Goal: Transaction & Acquisition: Book appointment/travel/reservation

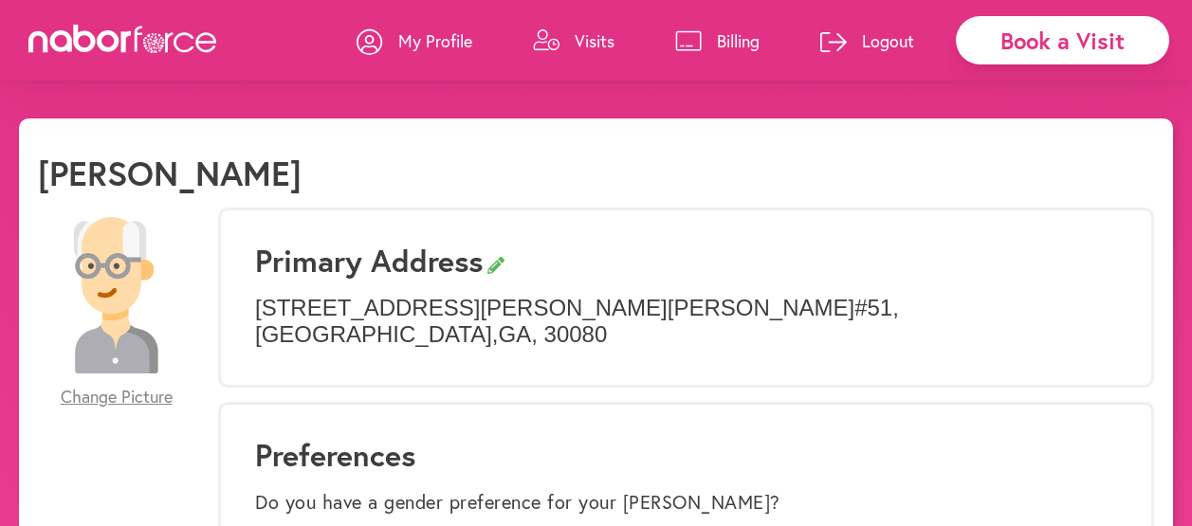
click at [995, 33] on div "Book a Visit" at bounding box center [1062, 40] width 213 height 48
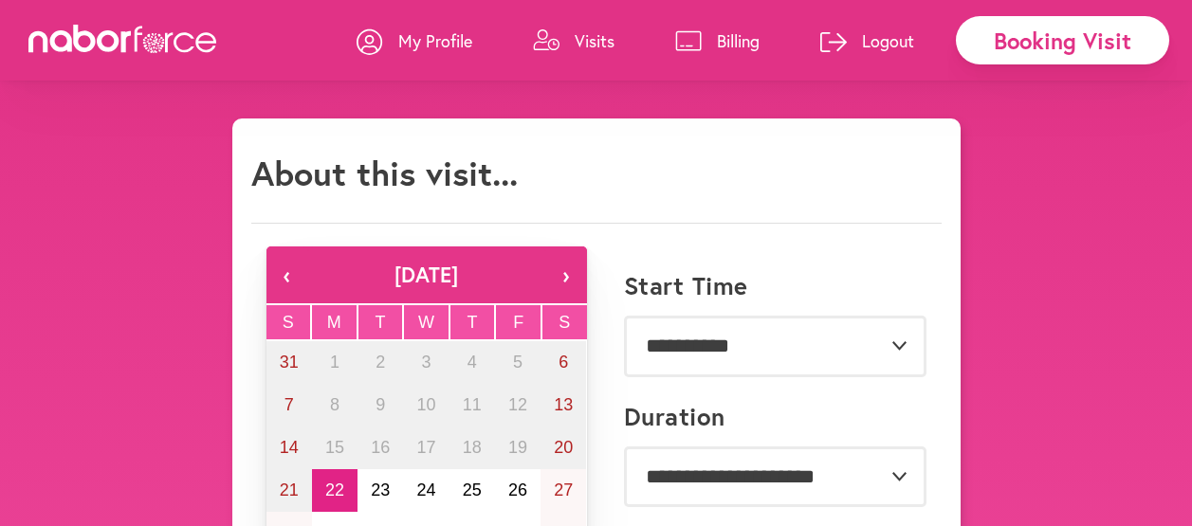
click at [590, 29] on p "Visits" at bounding box center [594, 40] width 40 height 23
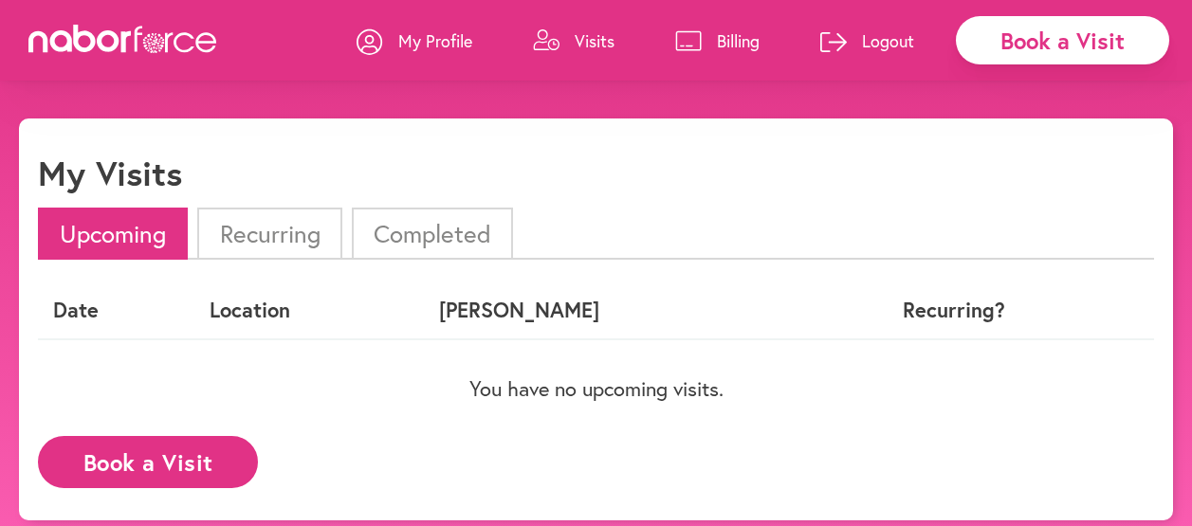
click at [402, 227] on li "Completed" at bounding box center [432, 234] width 161 height 52
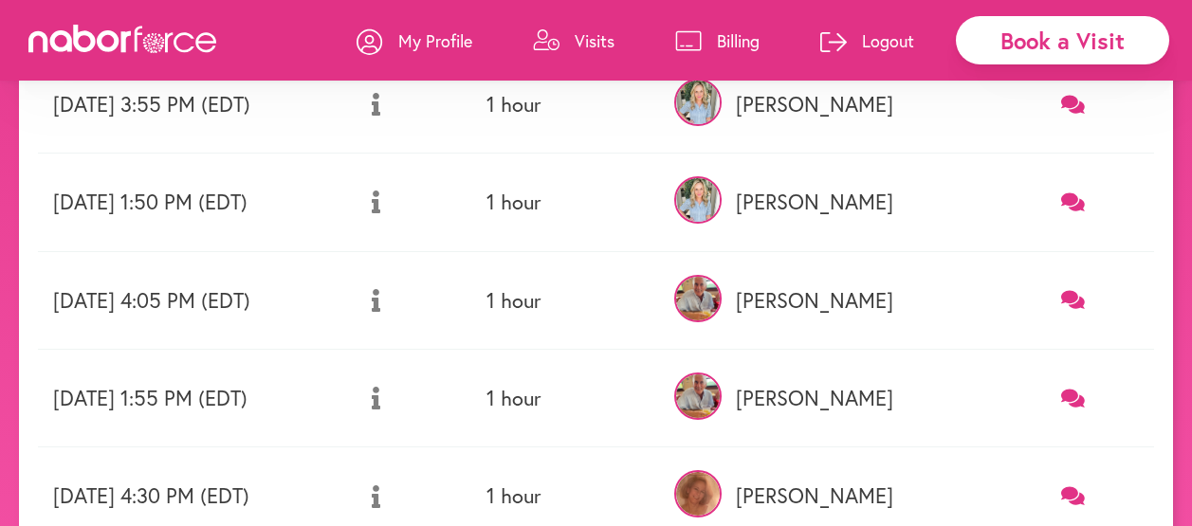
scroll to position [190, 0]
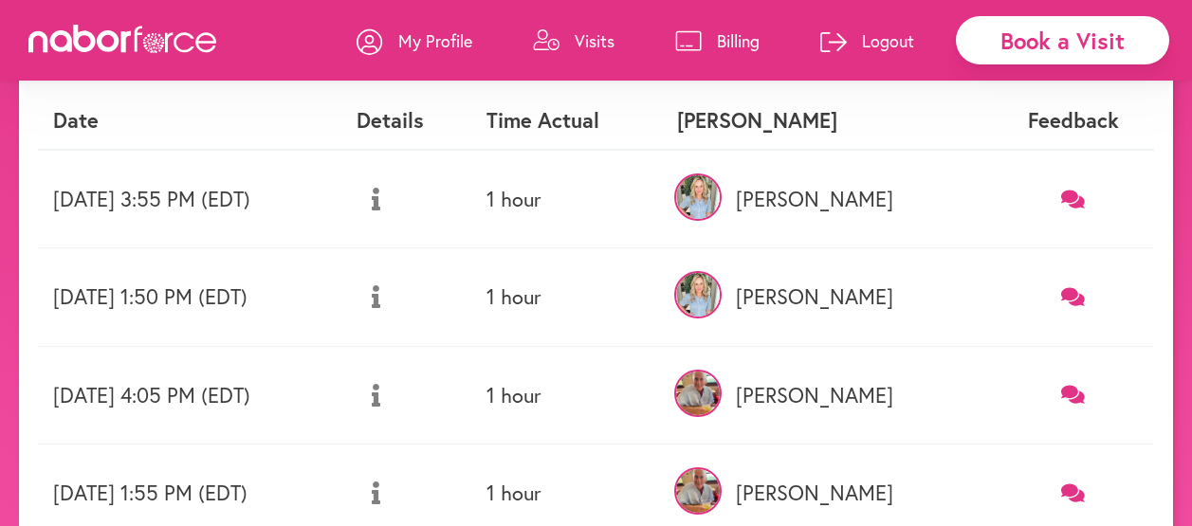
click at [395, 300] on button at bounding box center [375, 296] width 39 height 47
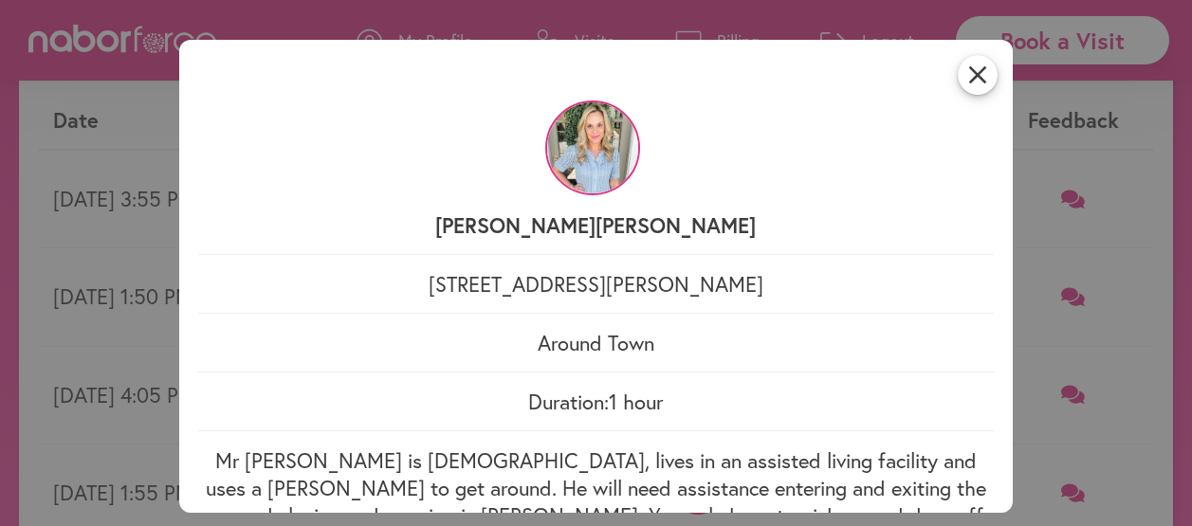
scroll to position [104, 0]
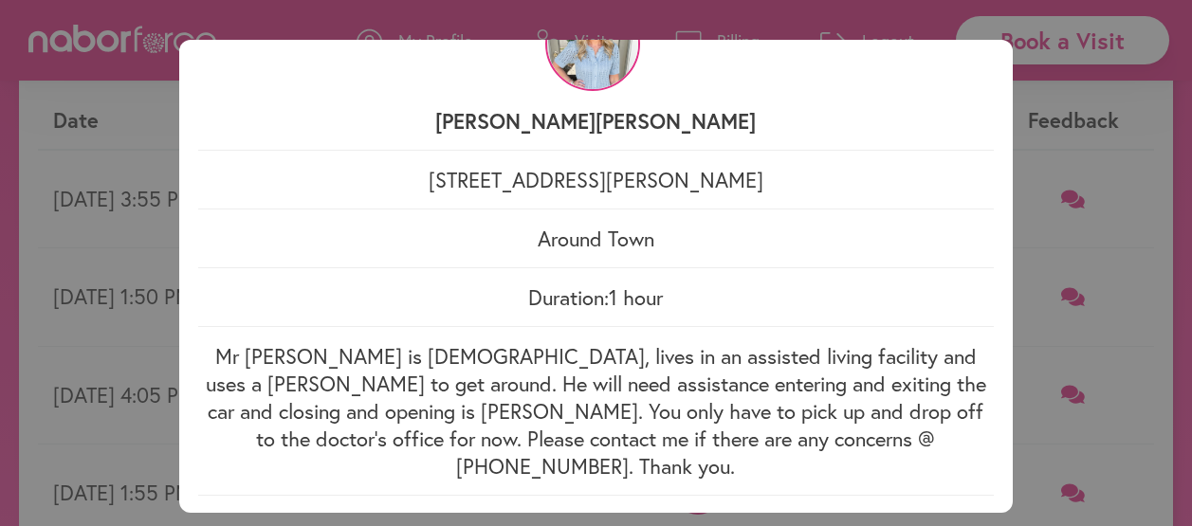
drag, startPoint x: 206, startPoint y: 350, endPoint x: 854, endPoint y: 448, distance: 655.8
click at [854, 448] on p "Mr Kenneth is 92 yo, lives in an assisted living facility and uses a walker to …" at bounding box center [596, 410] width 796 height 137
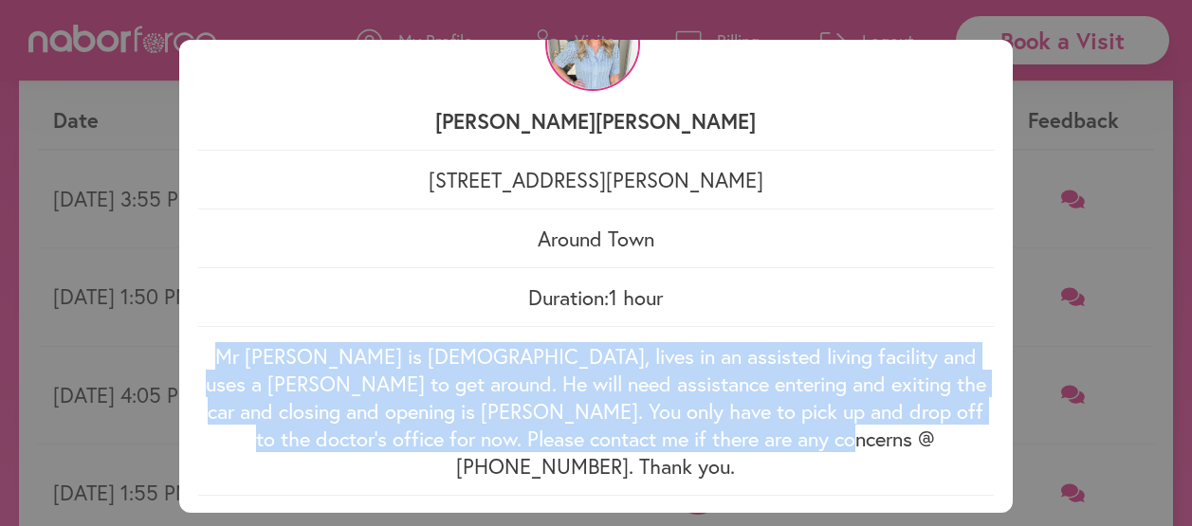
drag, startPoint x: 854, startPoint y: 448, endPoint x: 787, endPoint y: 404, distance: 80.7
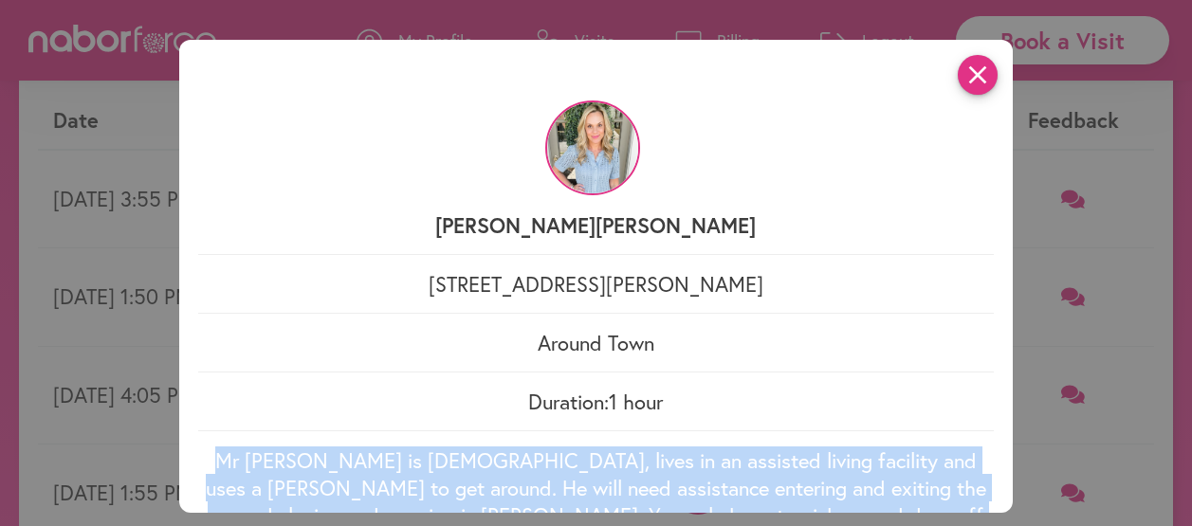
click at [958, 75] on icon "close" at bounding box center [977, 75] width 40 height 40
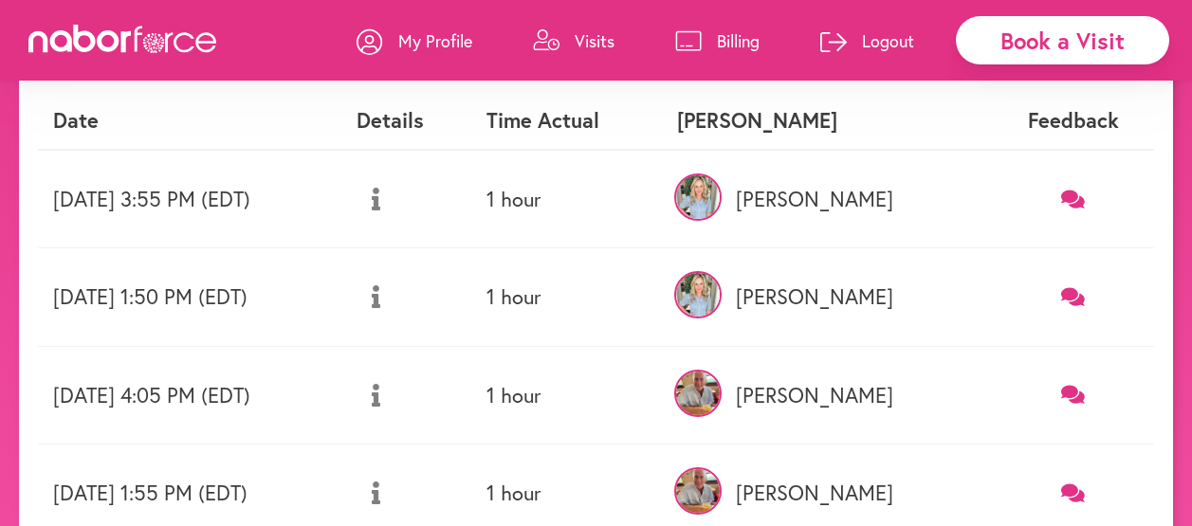
click at [1028, 30] on div "Book a Visit" at bounding box center [1062, 40] width 213 height 48
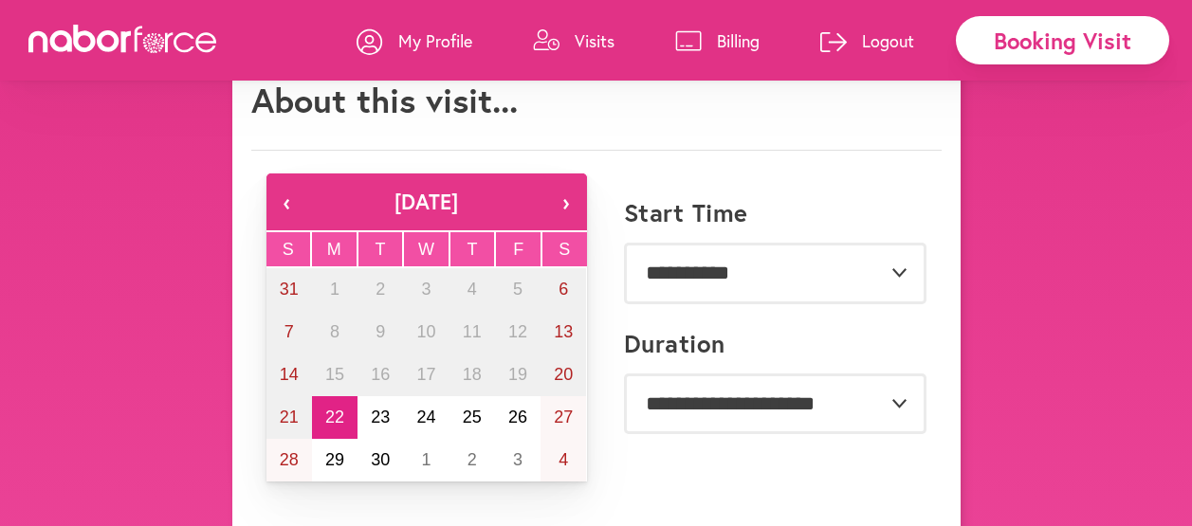
scroll to position [26, 0]
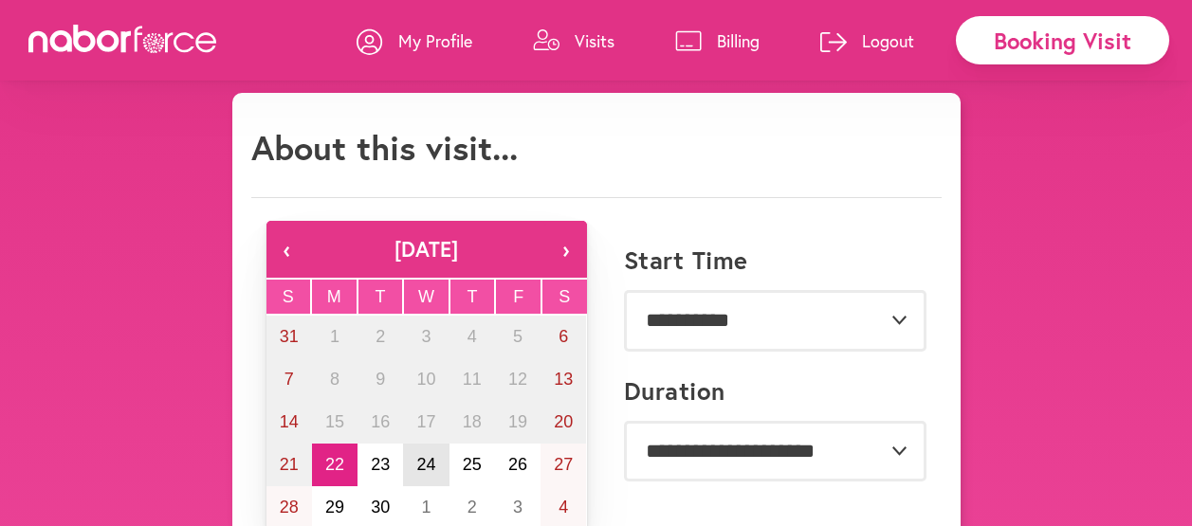
click at [428, 468] on abbr "24" at bounding box center [425, 464] width 19 height 19
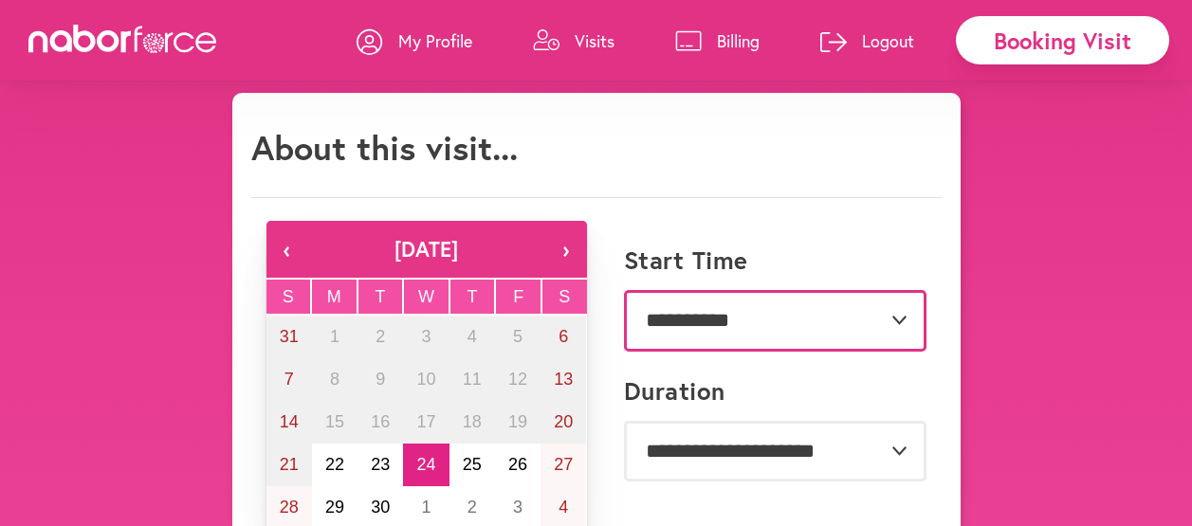
select select "*******"
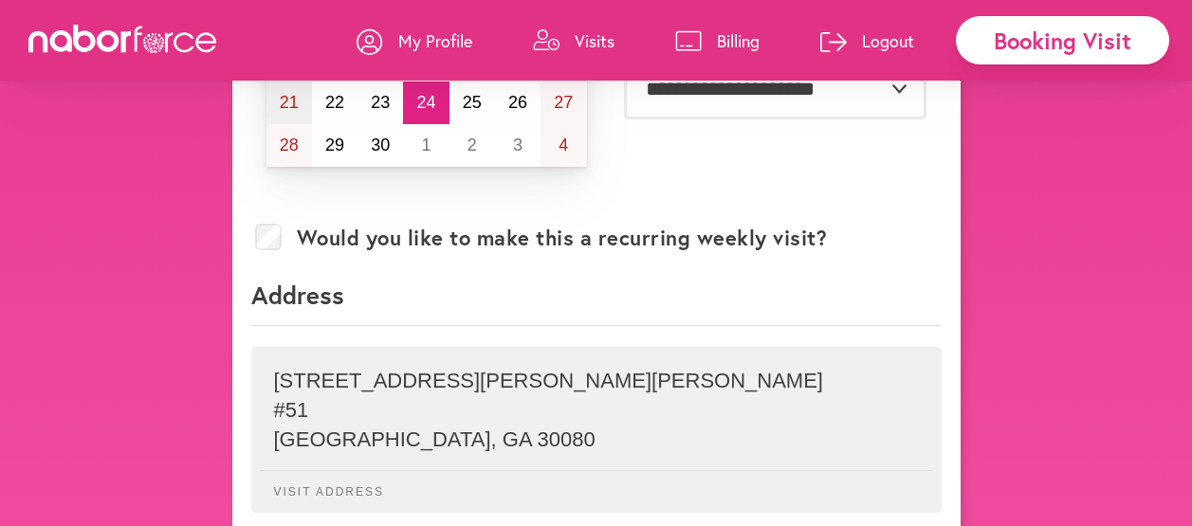
scroll to position [217, 0]
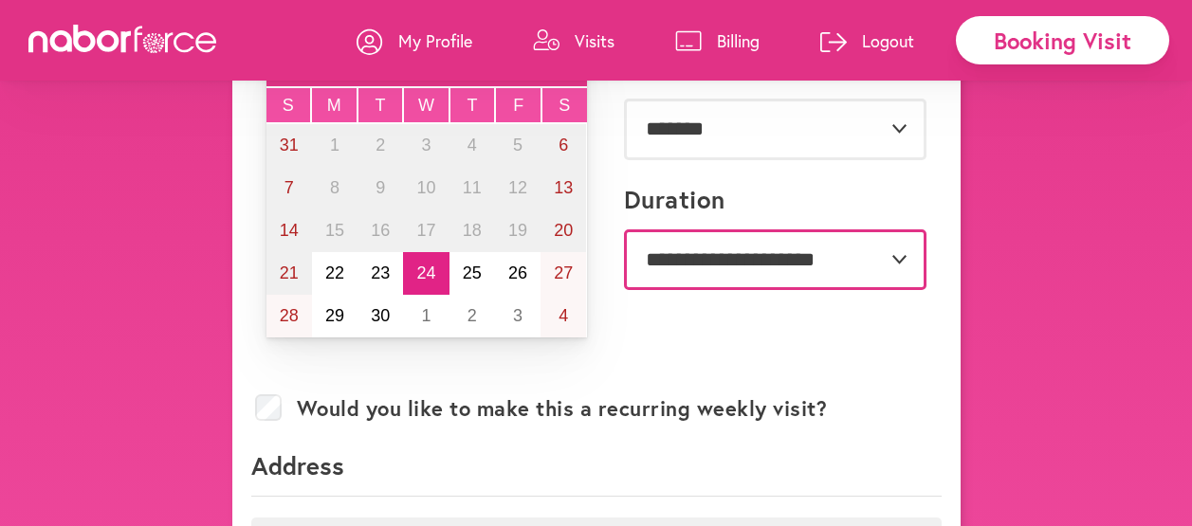
select select "**"
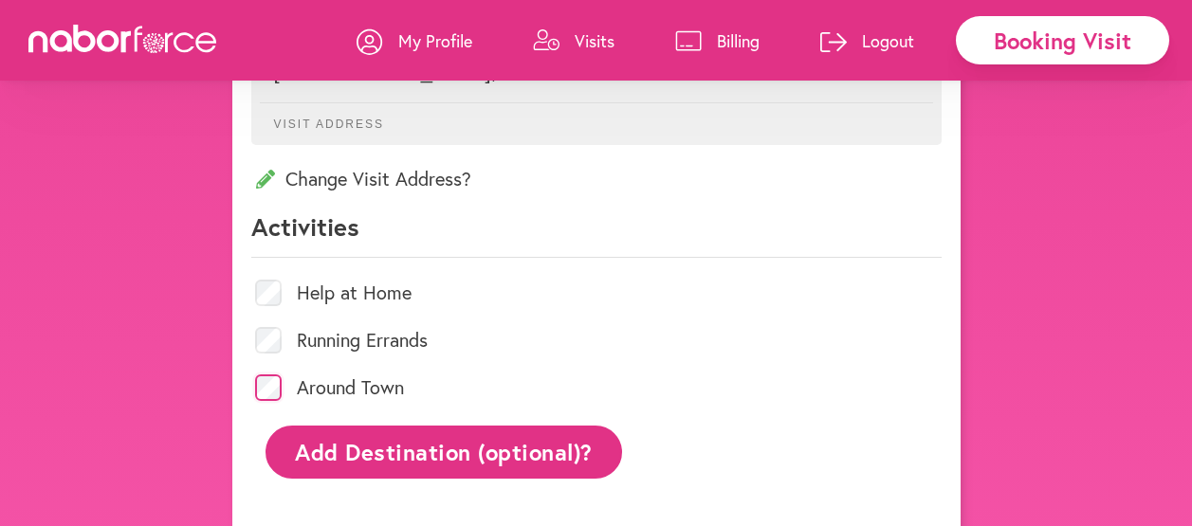
scroll to position [981, 0]
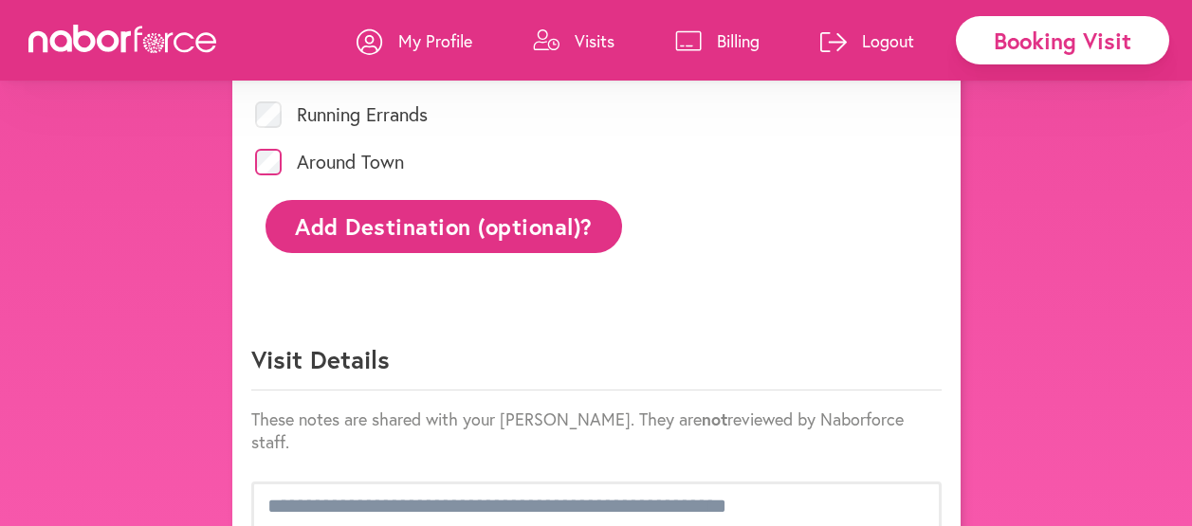
click at [517, 211] on button "Add Destination (optional)?" at bounding box center [443, 226] width 357 height 52
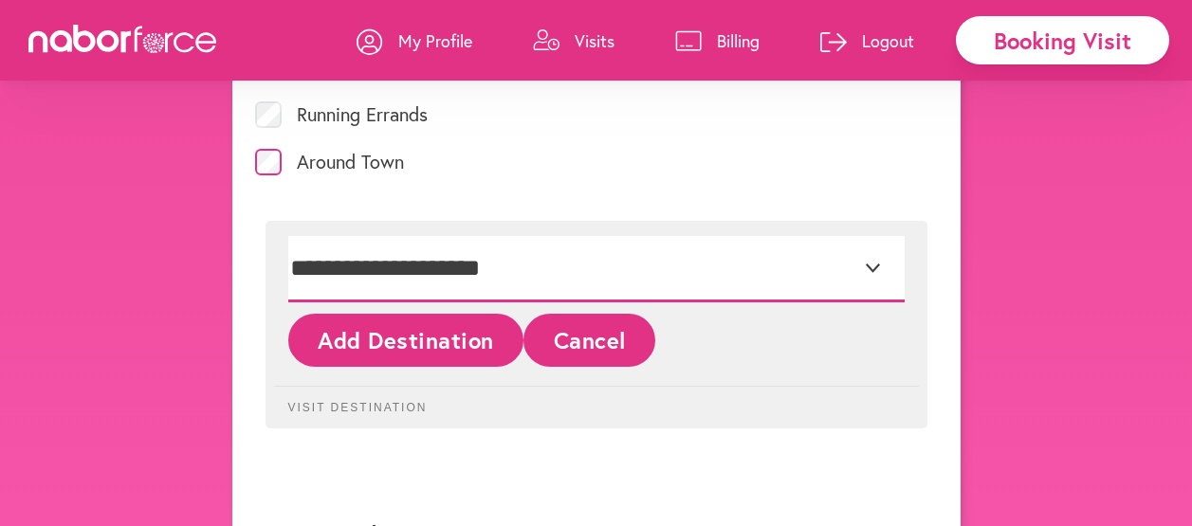
select select "*"
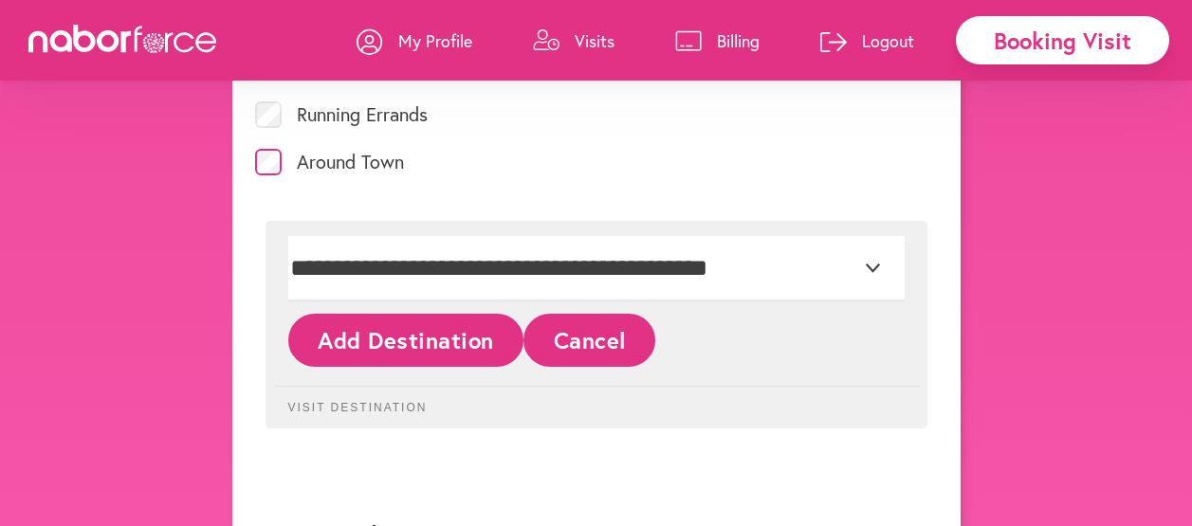
click at [428, 350] on button "Add Destination" at bounding box center [406, 340] width 236 height 52
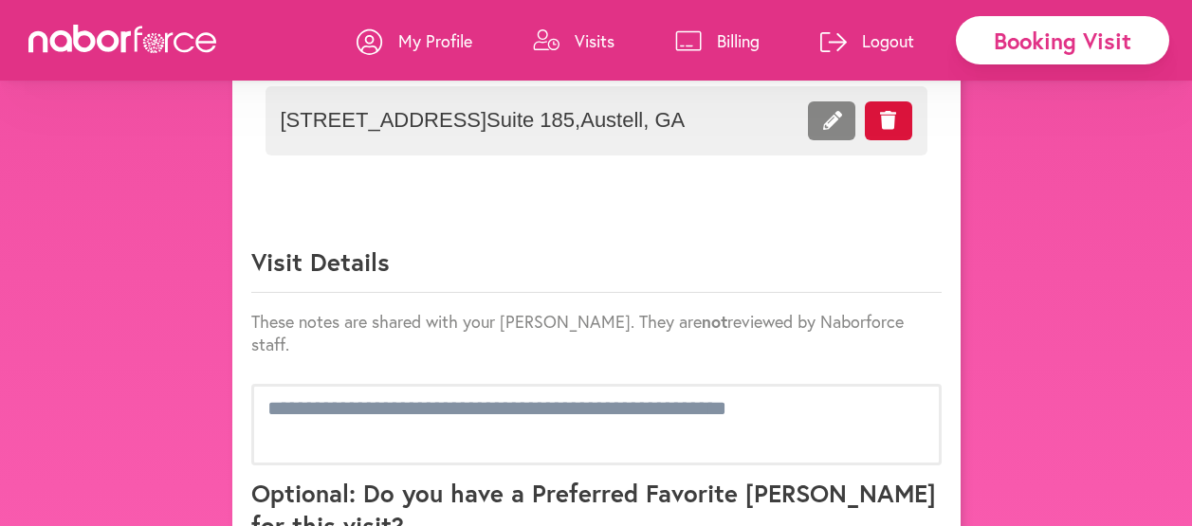
scroll to position [1364, 0]
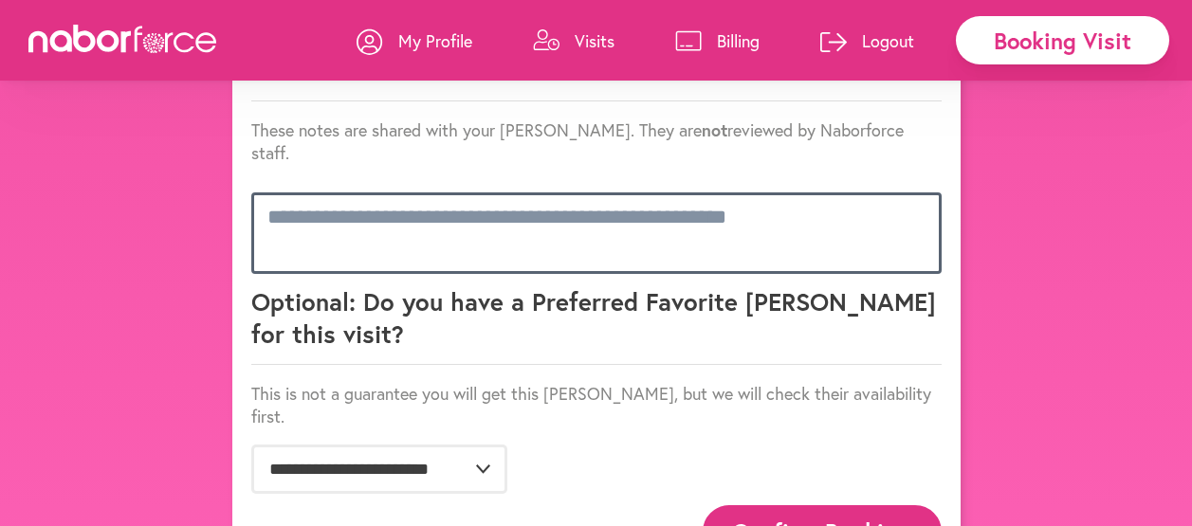
click at [282, 192] on textarea at bounding box center [596, 233] width 690 height 82
paste textarea "**********"
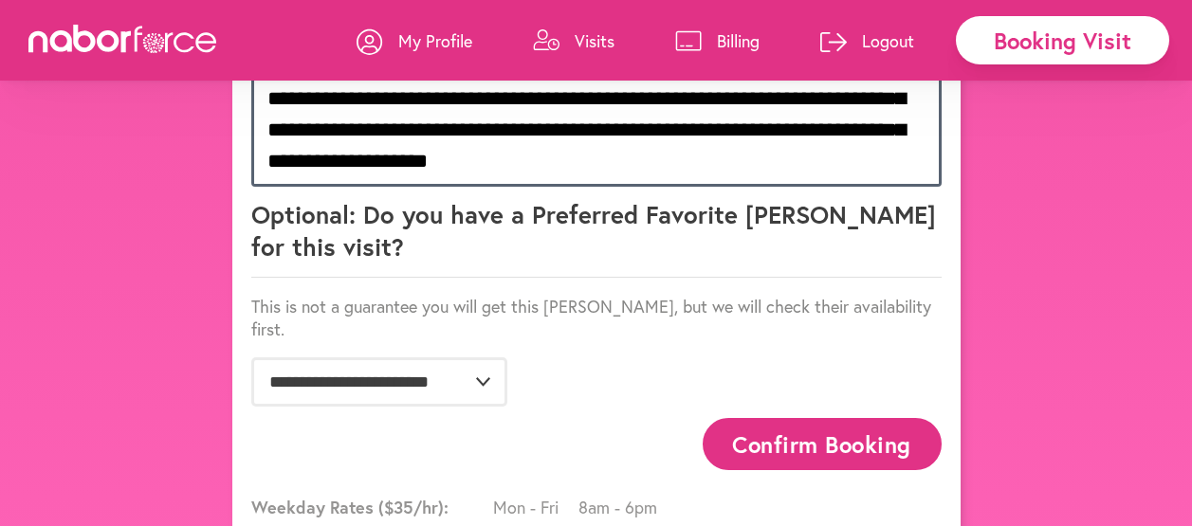
scroll to position [1572, 0]
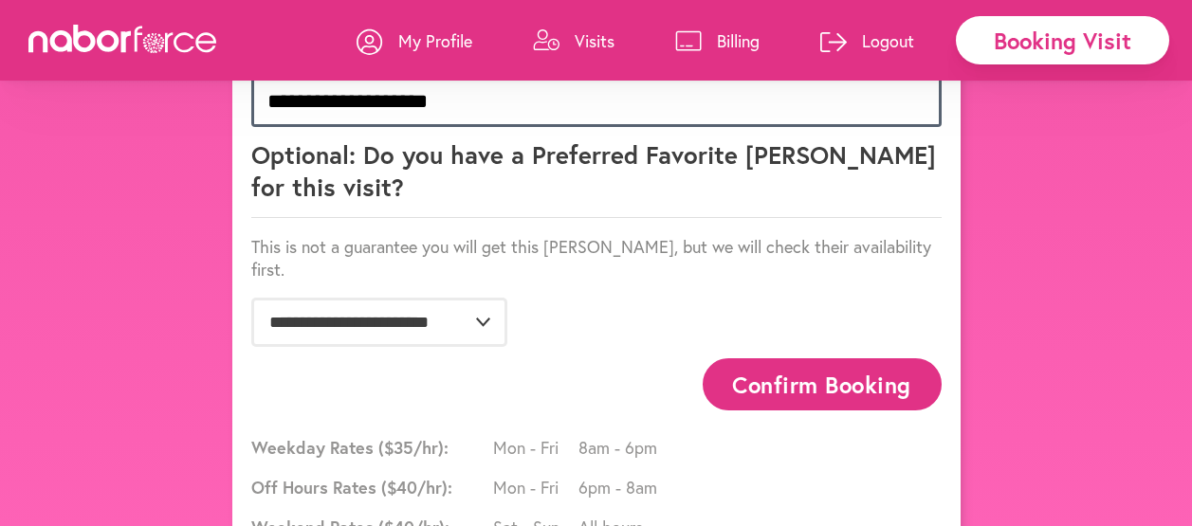
type textarea "**********"
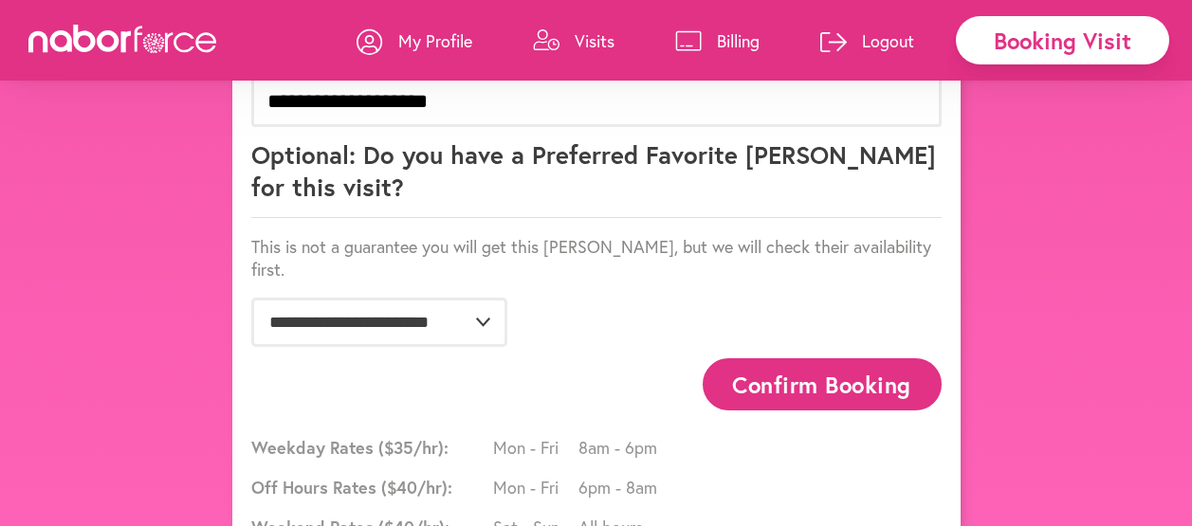
click at [861, 358] on button "Confirm Booking" at bounding box center [821, 384] width 239 height 52
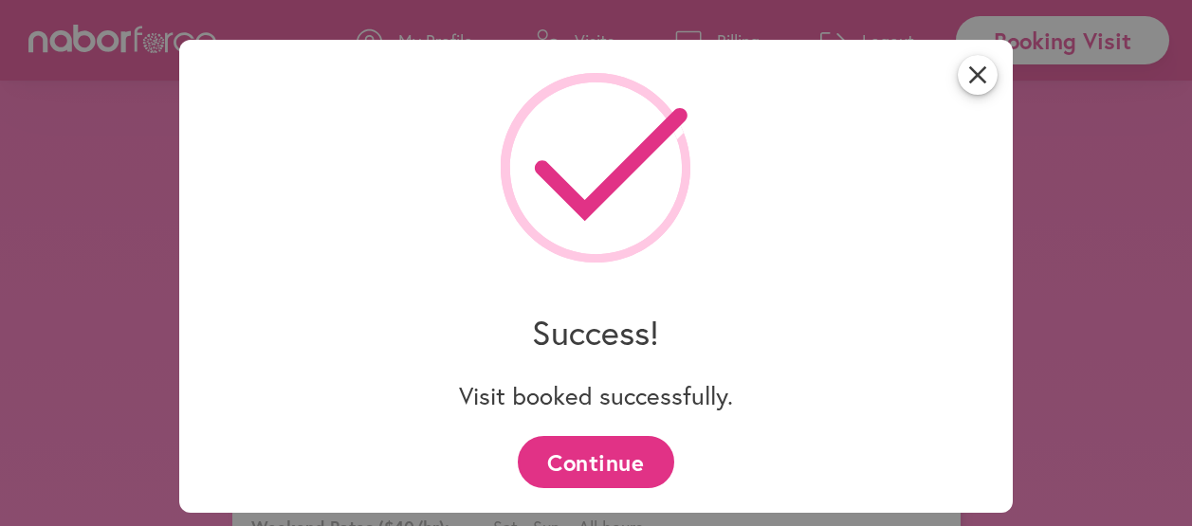
click at [589, 455] on button "Continue" at bounding box center [596, 462] width 156 height 52
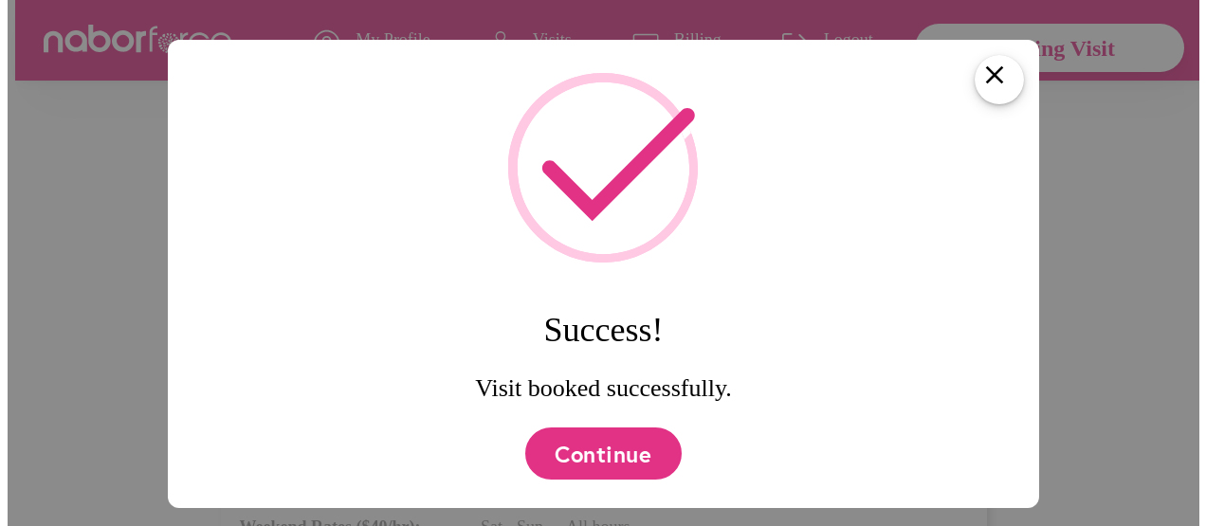
scroll to position [0, 0]
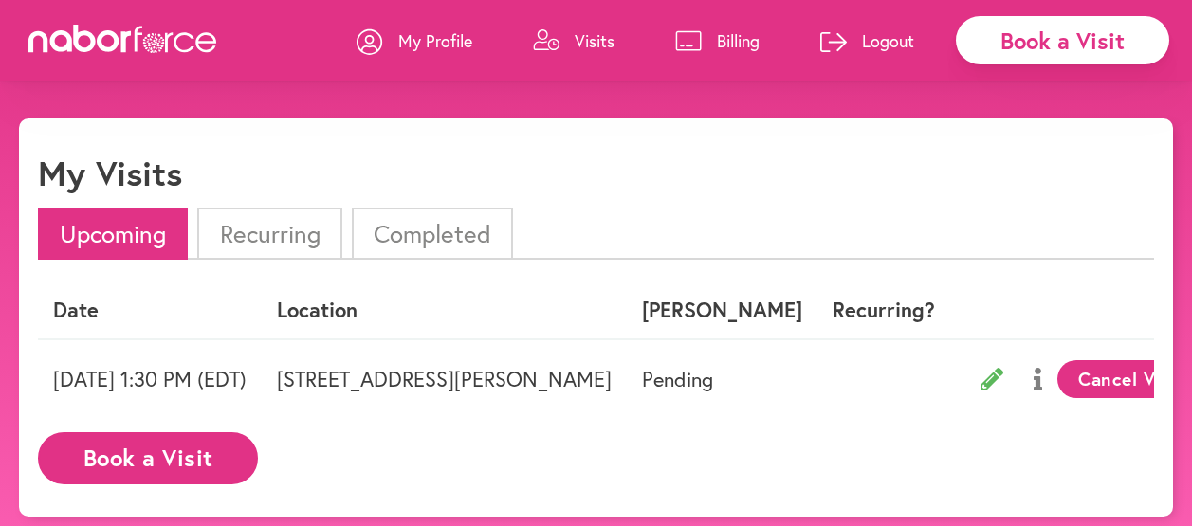
click at [396, 235] on li "Completed" at bounding box center [432, 234] width 161 height 52
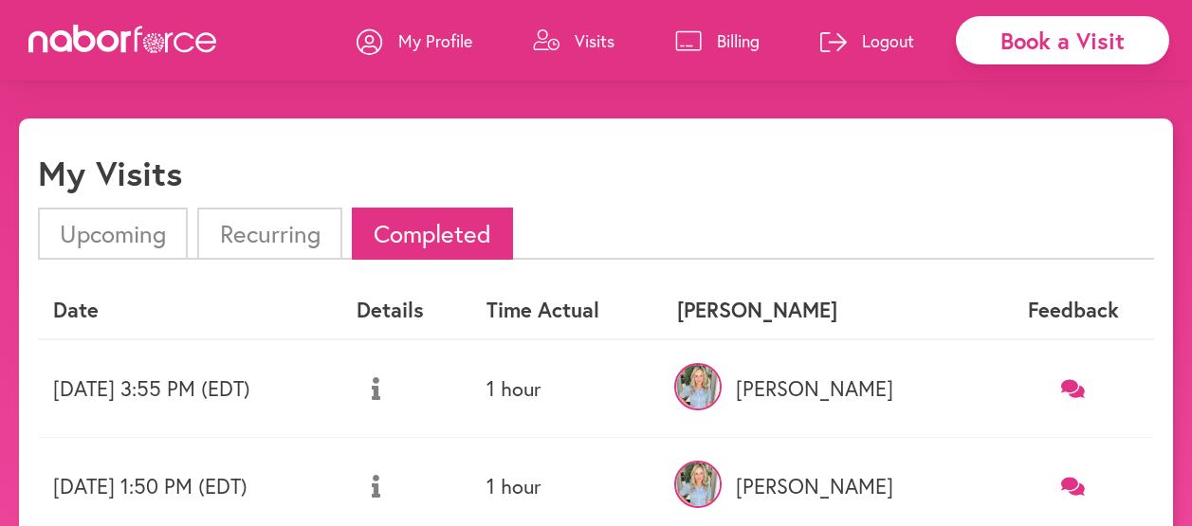
click at [380, 386] on icon at bounding box center [376, 388] width 9 height 23
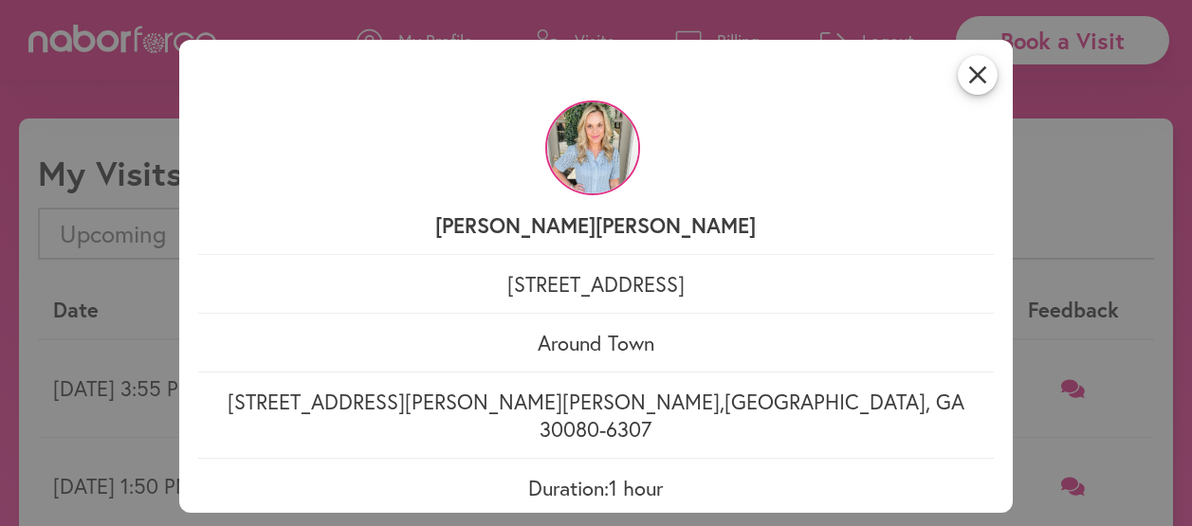
scroll to position [163, 0]
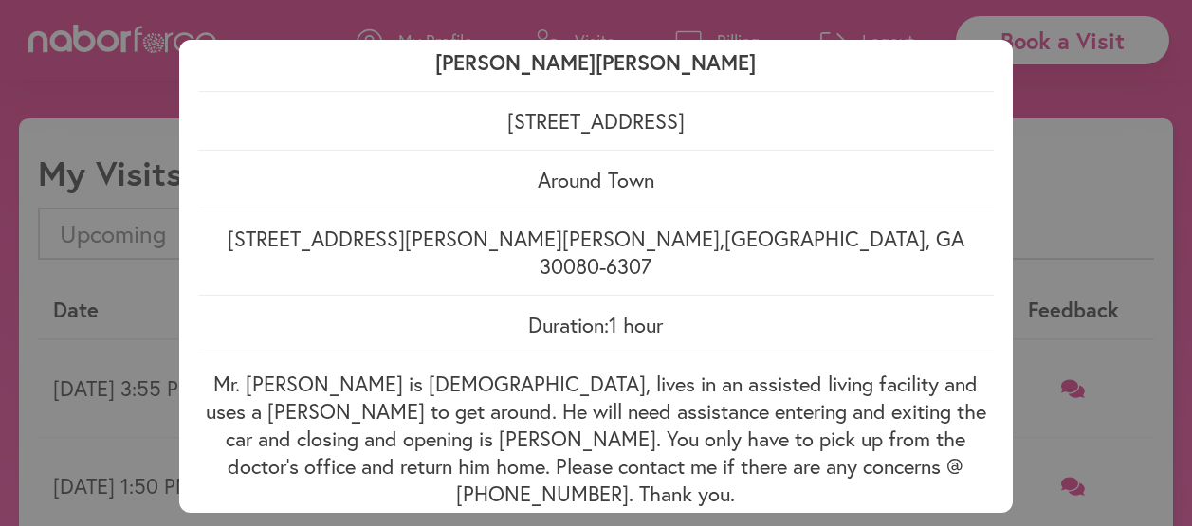
drag, startPoint x: 201, startPoint y: 351, endPoint x: 853, endPoint y: 445, distance: 658.9
click at [852, 444] on p "Mr. [PERSON_NAME] is [DEMOGRAPHIC_DATA], lives in an assisted living facility a…" at bounding box center [596, 438] width 796 height 137
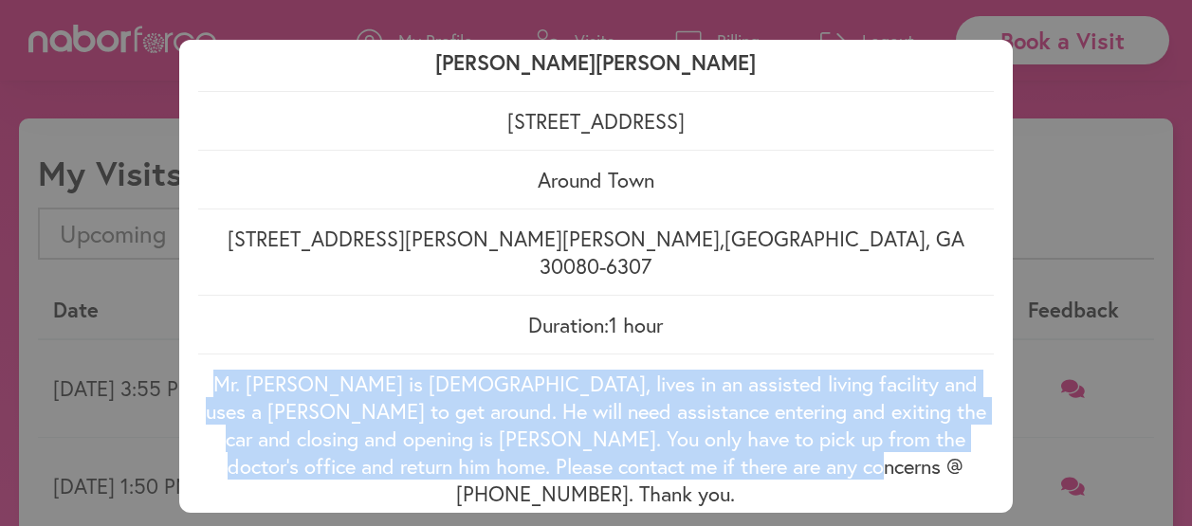
drag, startPoint x: 853, startPoint y: 445, endPoint x: 771, endPoint y: 423, distance: 85.3
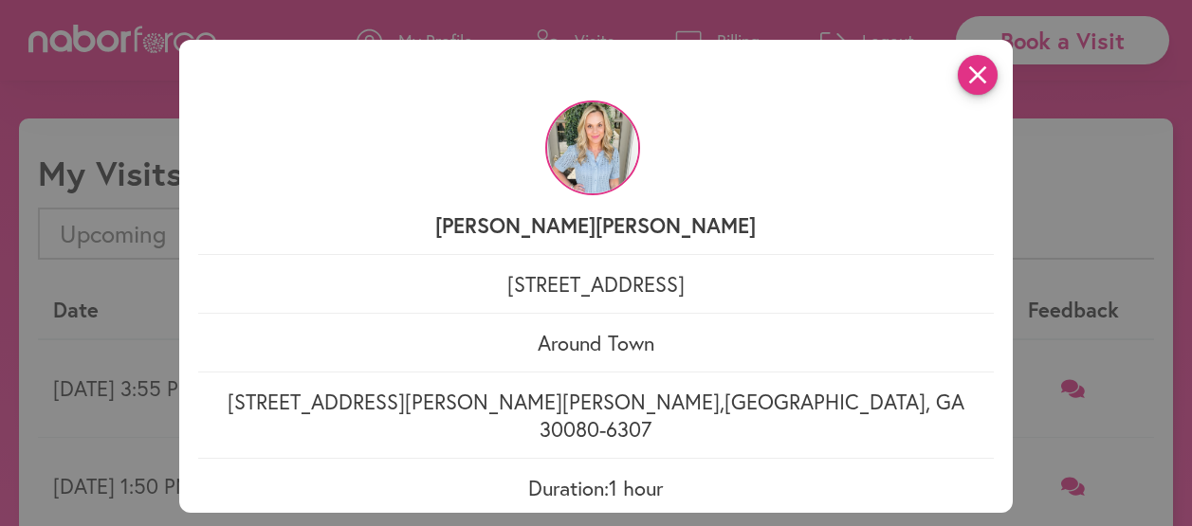
click at [972, 69] on icon "close" at bounding box center [977, 75] width 40 height 40
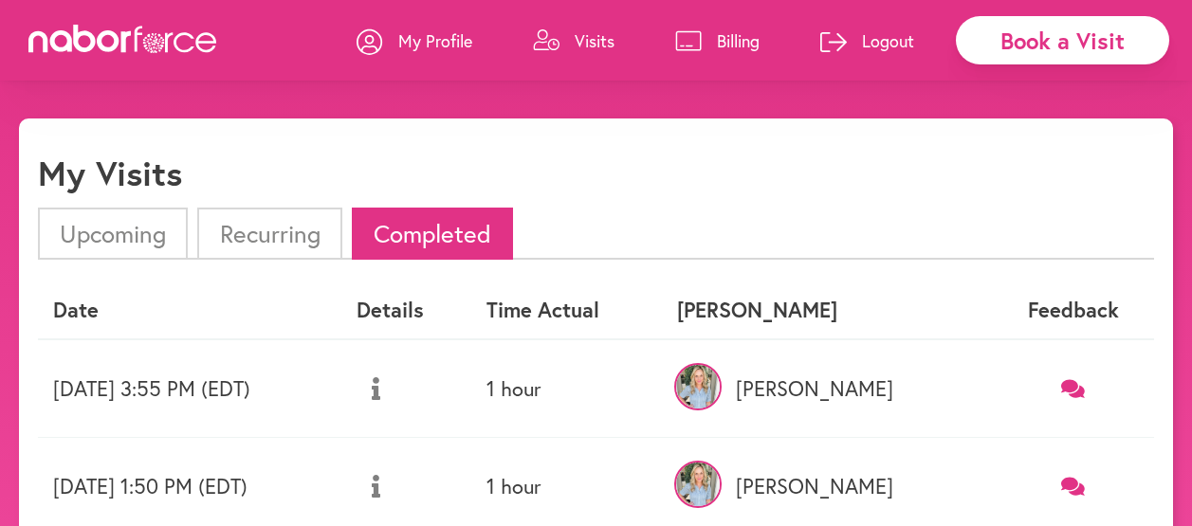
click at [1062, 28] on div "Book a Visit" at bounding box center [1062, 40] width 213 height 48
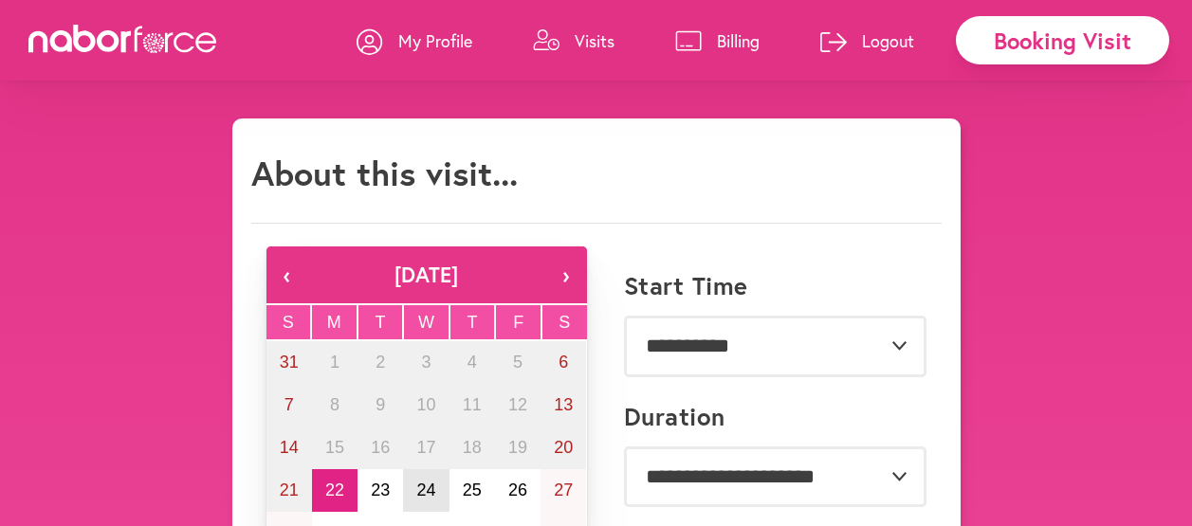
click at [421, 496] on abbr "24" at bounding box center [425, 490] width 19 height 19
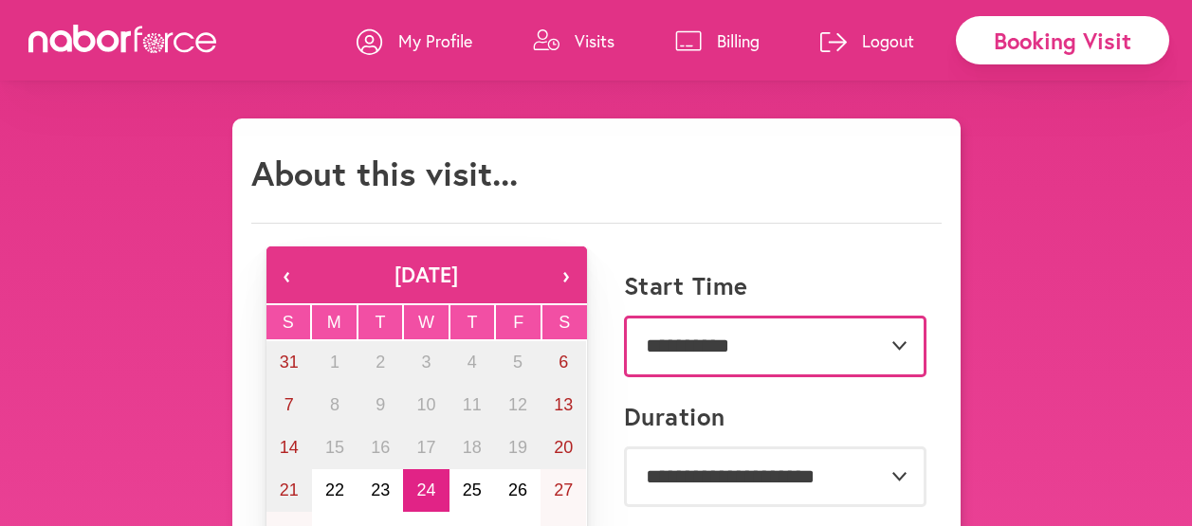
select select "*******"
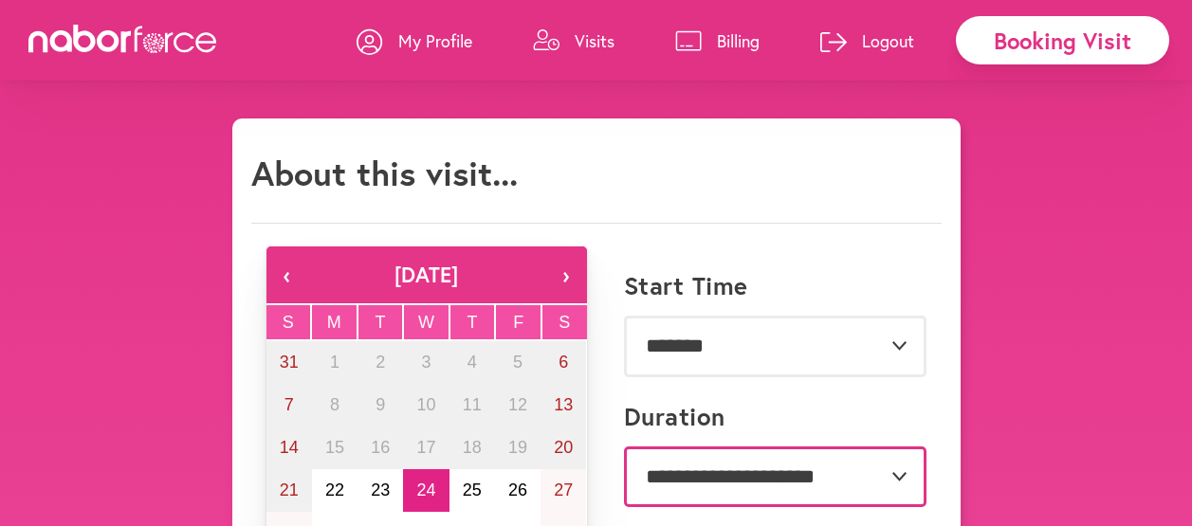
select select "**"
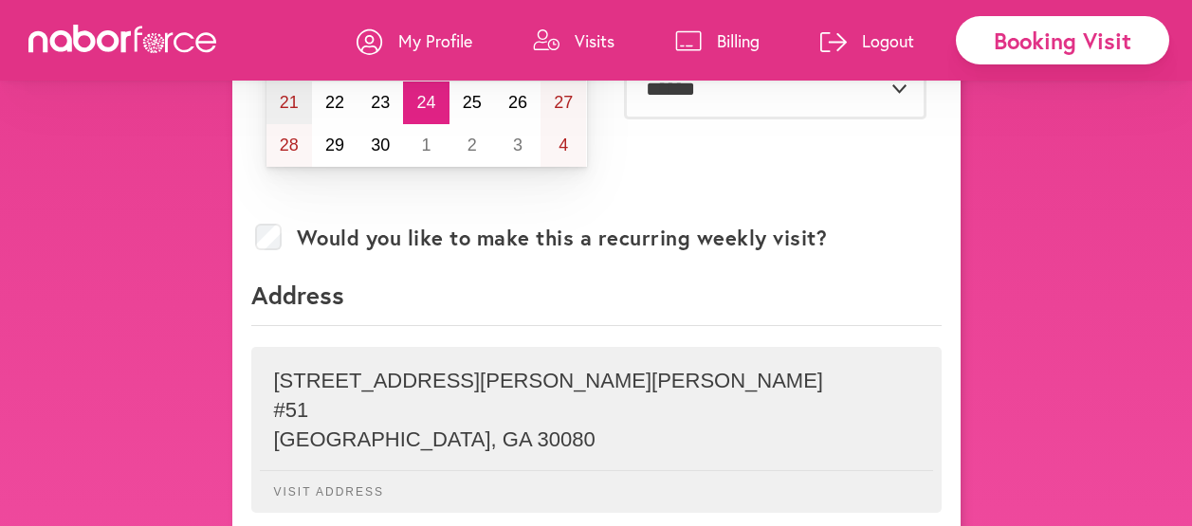
scroll to position [573, 0]
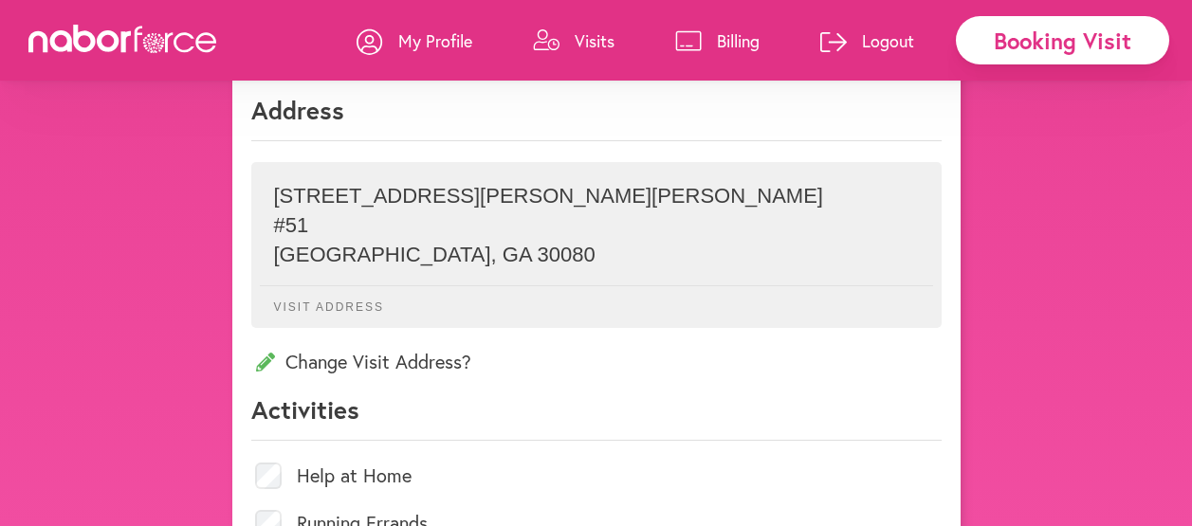
click at [304, 364] on p "Change Visit Address?" at bounding box center [596, 362] width 690 height 26
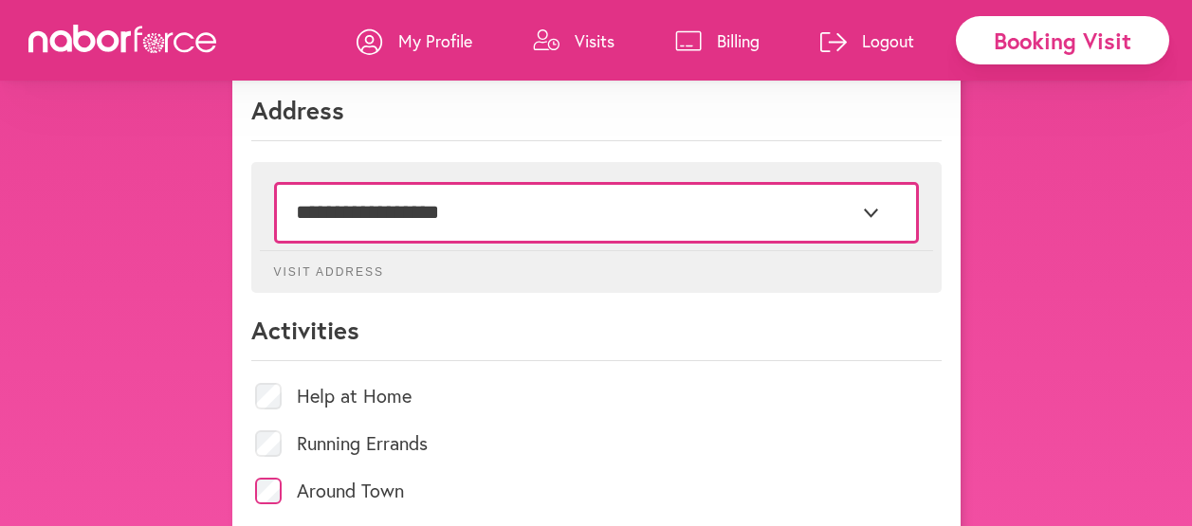
select select "*"
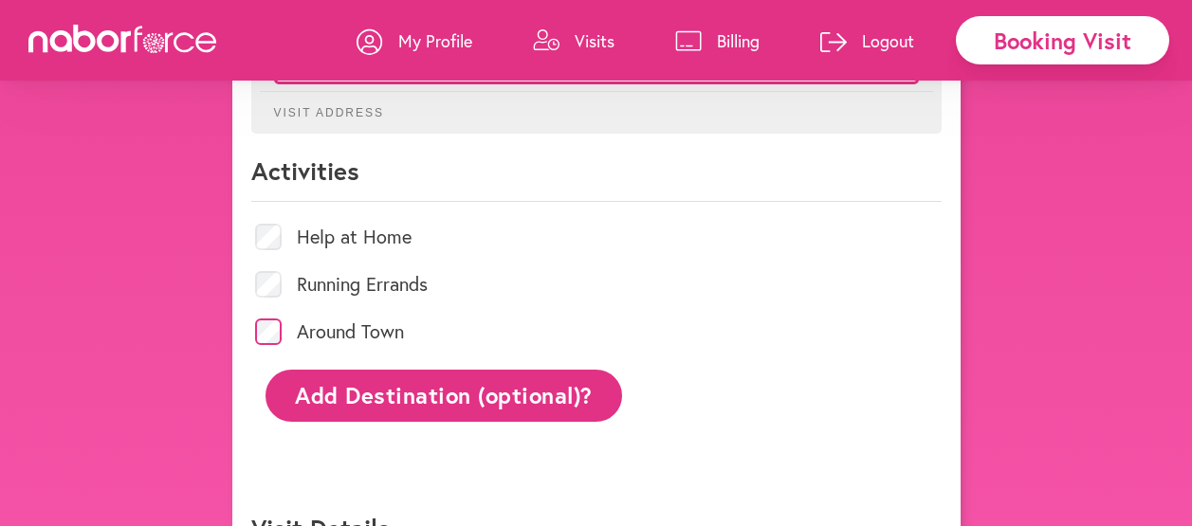
scroll to position [859, 0]
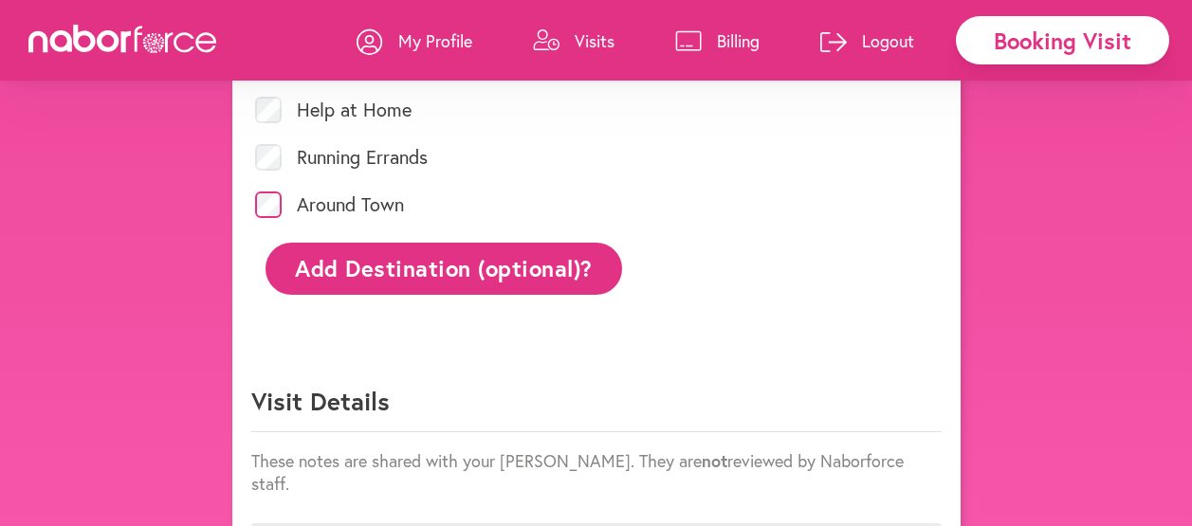
click at [428, 262] on button "Add Destination (optional)?" at bounding box center [443, 269] width 357 height 52
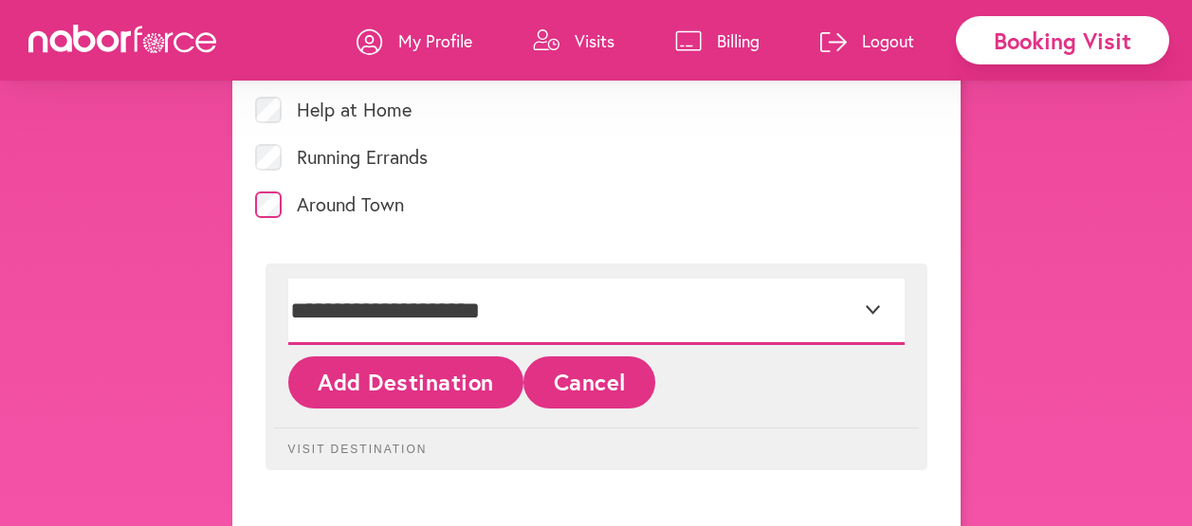
select select "*"
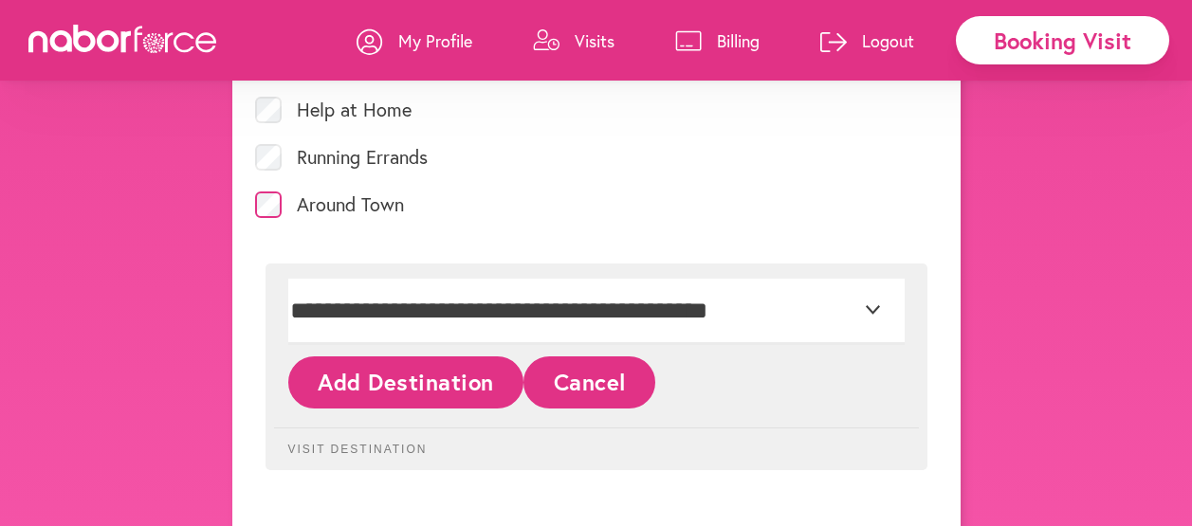
click at [459, 382] on button "Add Destination" at bounding box center [406, 382] width 236 height 52
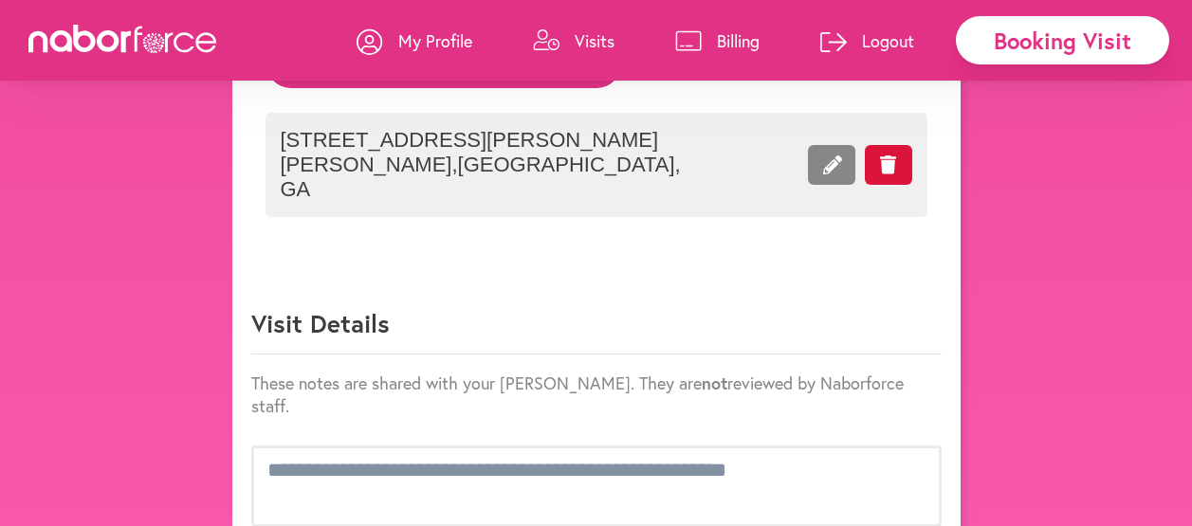
scroll to position [1240, 0]
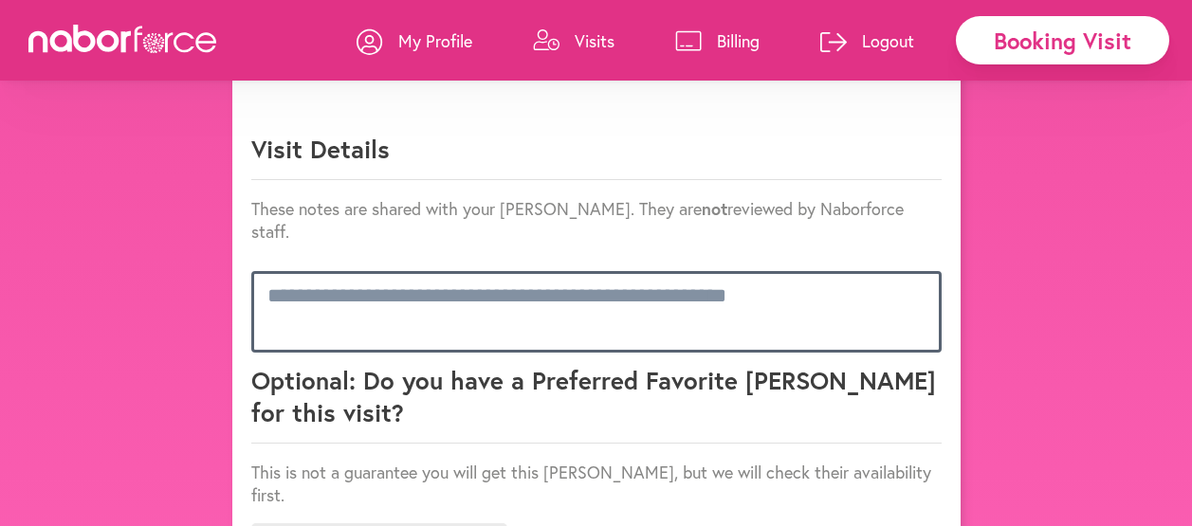
click at [263, 271] on textarea at bounding box center [596, 312] width 690 height 82
paste textarea "**********"
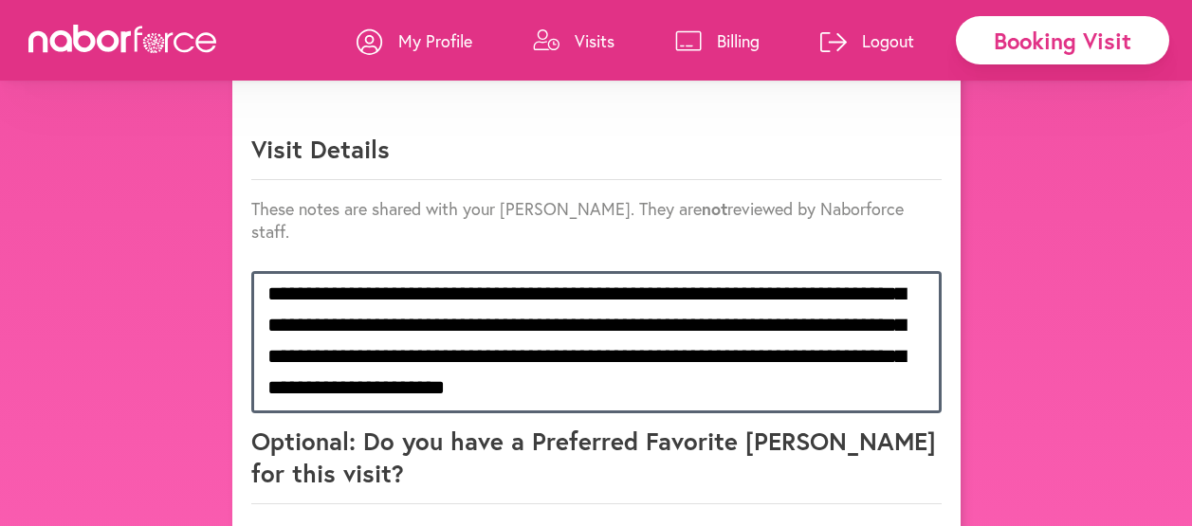
scroll to position [1430, 0]
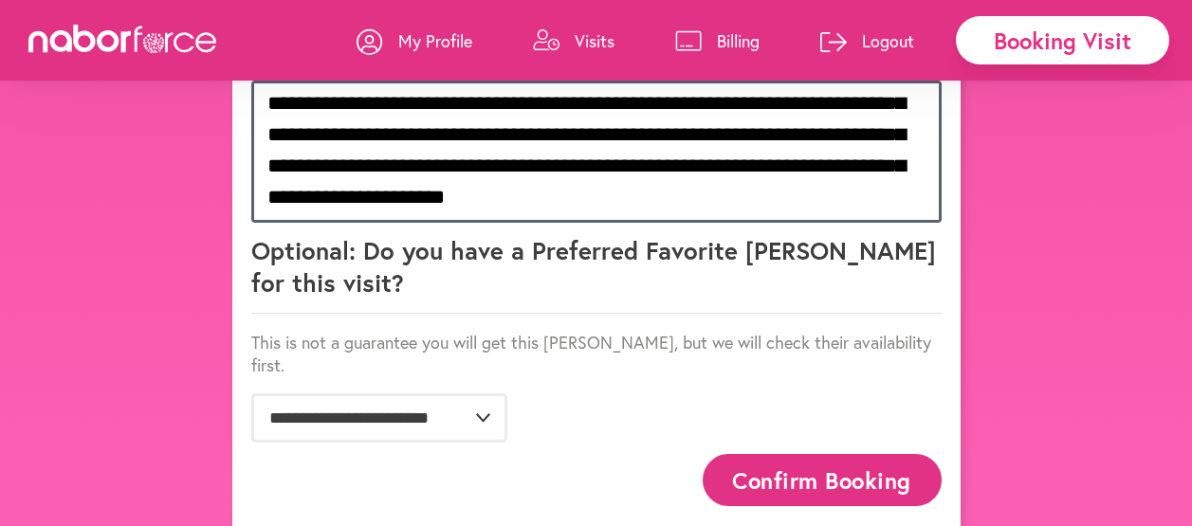
type textarea "**********"
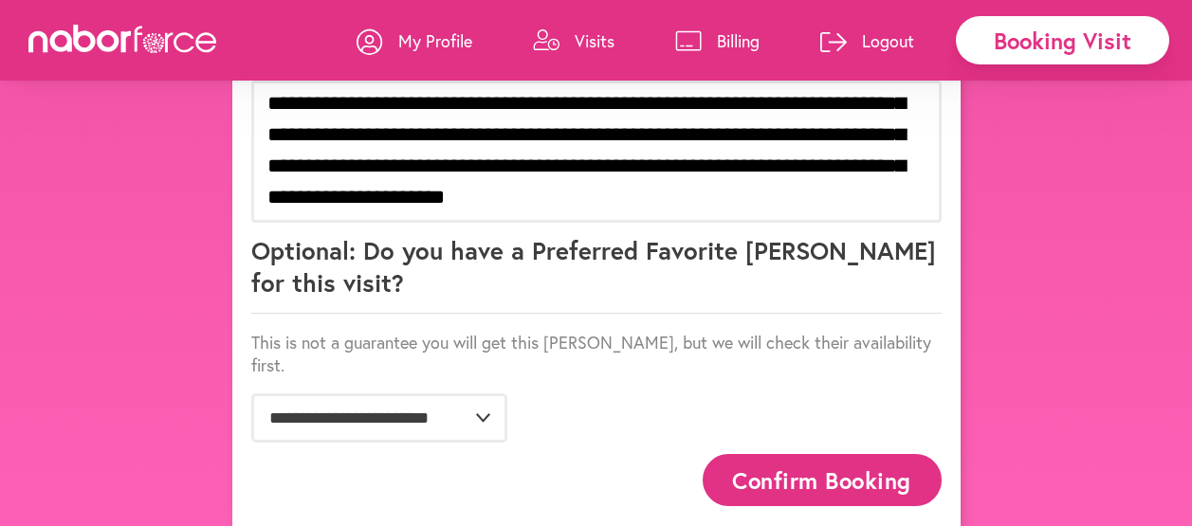
click at [802, 454] on button "Confirm Booking" at bounding box center [821, 480] width 239 height 52
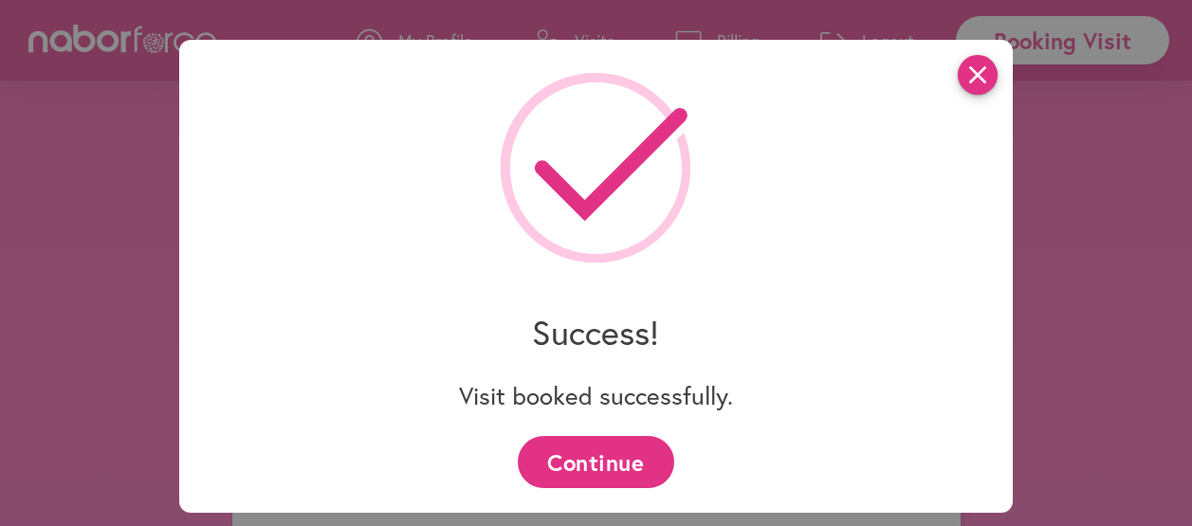
click at [973, 71] on icon "close" at bounding box center [977, 75] width 40 height 40
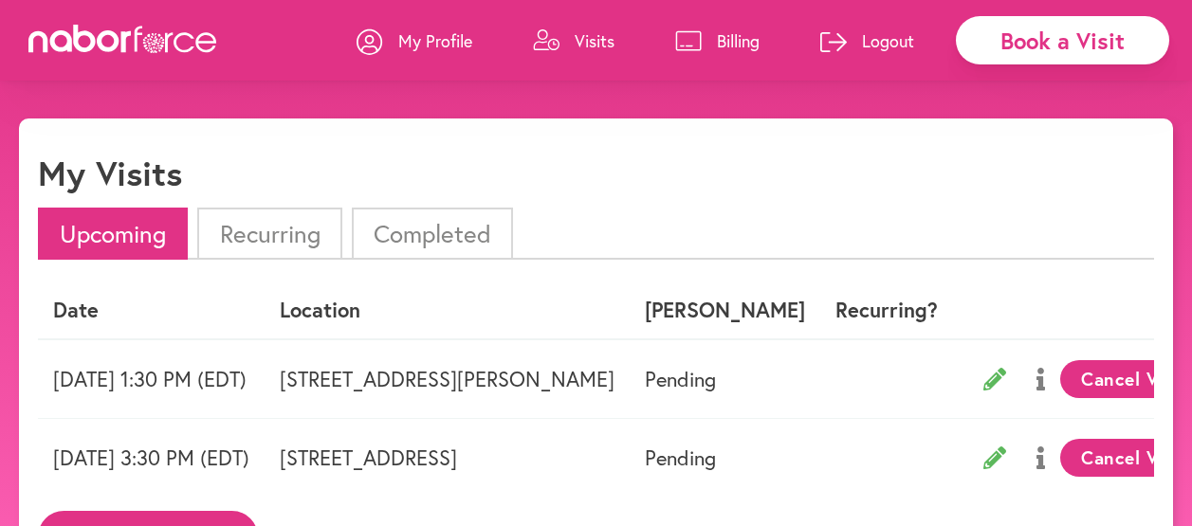
click at [872, 39] on p "Logout" at bounding box center [888, 40] width 52 height 23
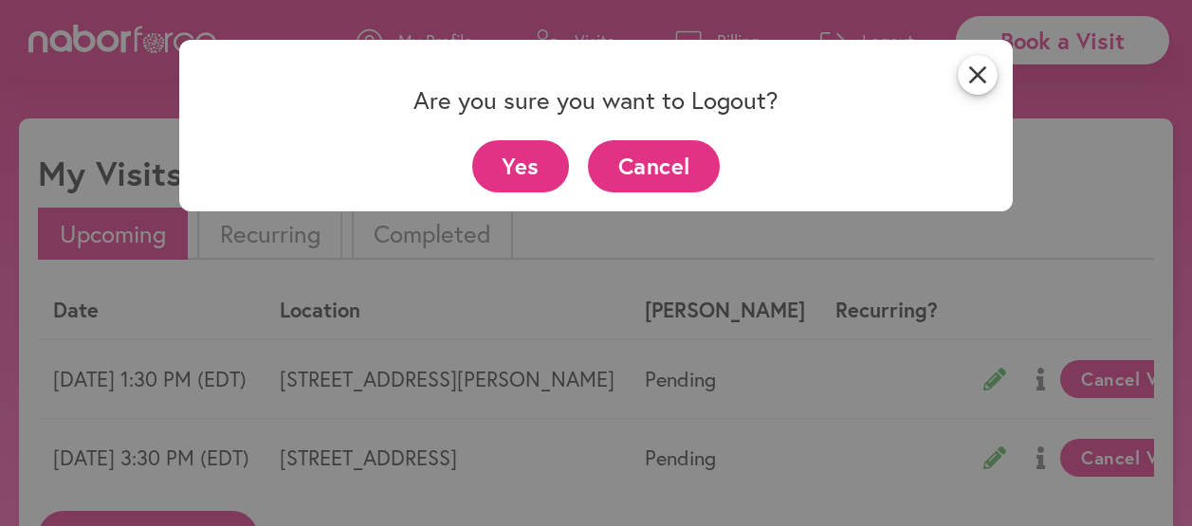
click at [528, 158] on button "Yes" at bounding box center [521, 166] width 98 height 52
